Goal: Task Accomplishment & Management: Use online tool/utility

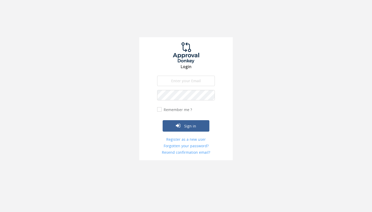
type input "[EMAIL_ADDRESS][DOMAIN_NAME]"
click at [186, 125] on button "Sign in" at bounding box center [186, 125] width 47 height 11
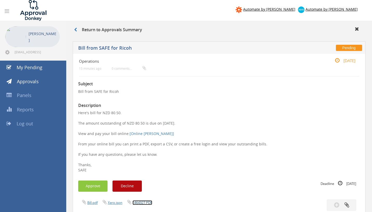
click at [148, 204] on link "E464327.PDF" at bounding box center [143, 202] width 20 height 5
click at [93, 184] on button "Approve" at bounding box center [92, 185] width 29 height 11
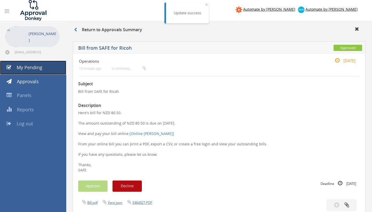
click at [44, 72] on link "My Pending" at bounding box center [33, 68] width 66 height 14
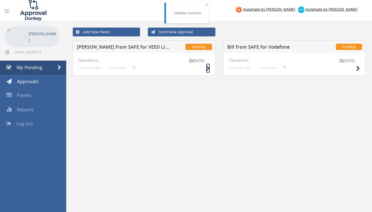
click at [208, 68] on icon at bounding box center [208, 68] width 4 height 5
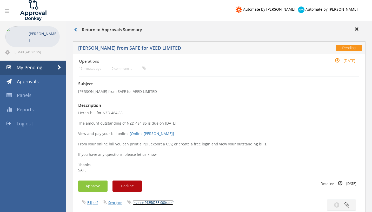
click at [138, 203] on link "Invoice-9135625E-0004.pdf" at bounding box center [153, 202] width 41 height 5
click at [93, 184] on button "Approve" at bounding box center [92, 185] width 29 height 11
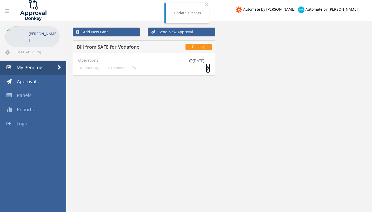
click at [208, 69] on icon at bounding box center [208, 68] width 4 height 5
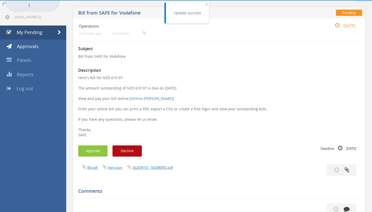
scroll to position [36, 0]
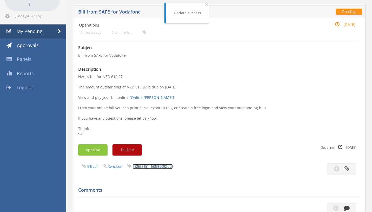
click at [160, 166] on link "652639151_163380092.pdf" at bounding box center [153, 166] width 40 height 5
click at [93, 147] on button "Approve" at bounding box center [92, 149] width 29 height 11
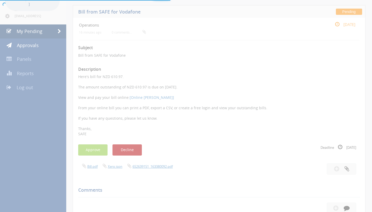
scroll to position [21, 0]
